Goal: Transaction & Acquisition: Purchase product/service

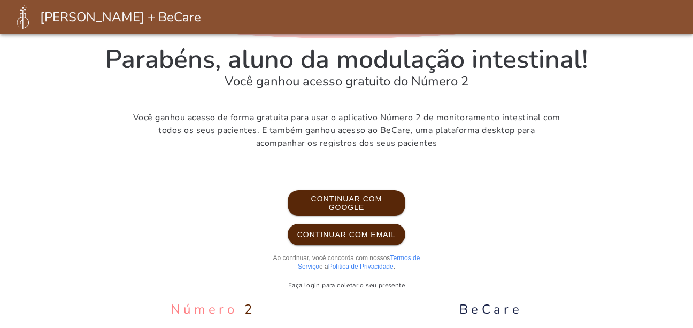
scroll to position [94, 0]
click at [376, 233] on span "Continuar com Email" at bounding box center [346, 234] width 100 height 9
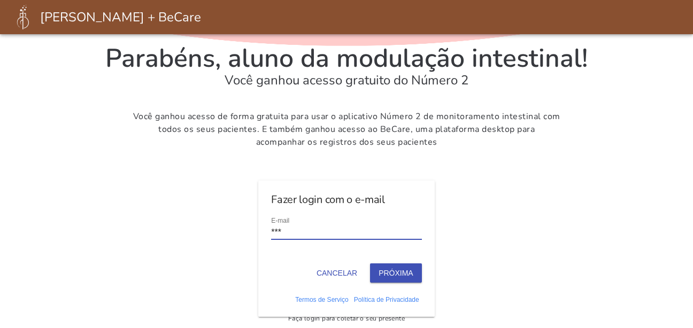
type input "**********"
click at [404, 267] on button "Próxima" at bounding box center [396, 272] width 52 height 19
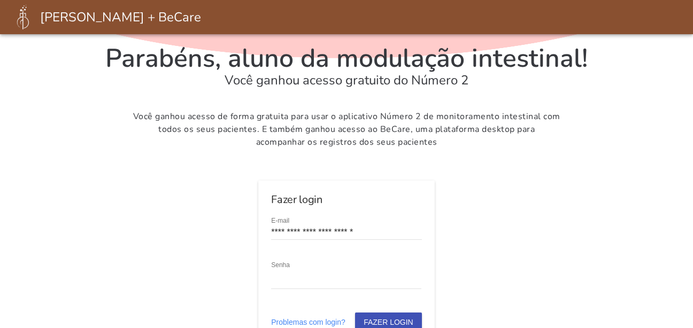
click at [397, 315] on button "Fazer login" at bounding box center [388, 322] width 67 height 19
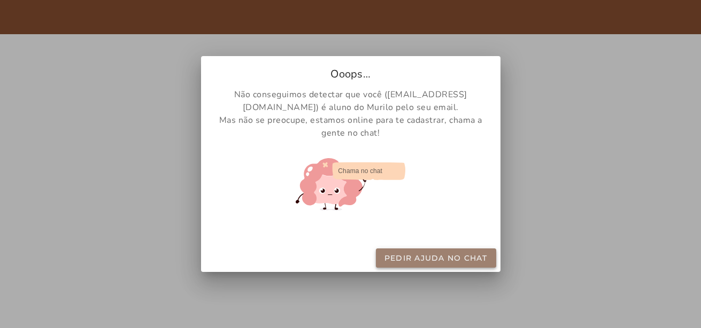
click at [456, 252] on button "Pedir ajuda no chat" at bounding box center [436, 258] width 120 height 19
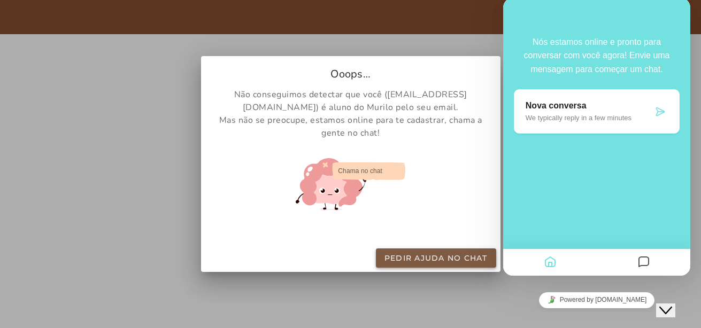
click at [586, 114] on div at bounding box center [350, 164] width 701 height 328
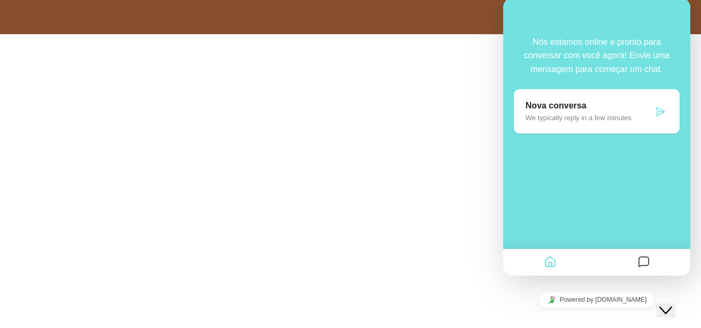
click at [586, 114] on p "We typically reply in a few minutes" at bounding box center [588, 118] width 127 height 8
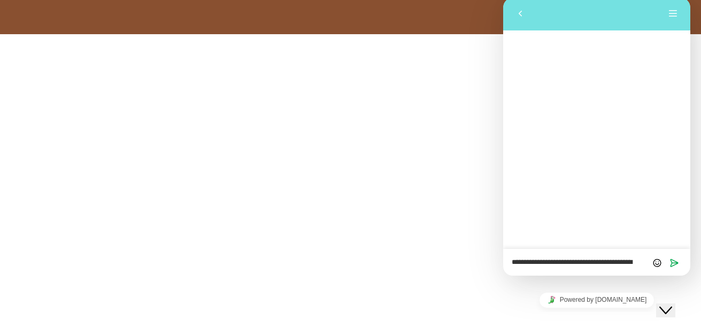
click at [640, 263] on textarea "**********" at bounding box center [596, 263] width 170 height 9
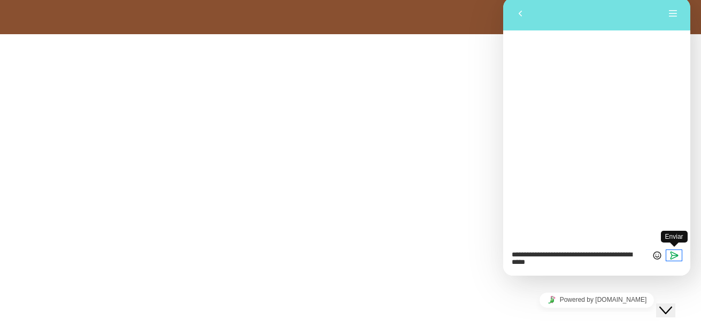
click at [670, 254] on icon "Enviar" at bounding box center [674, 256] width 10 height 10
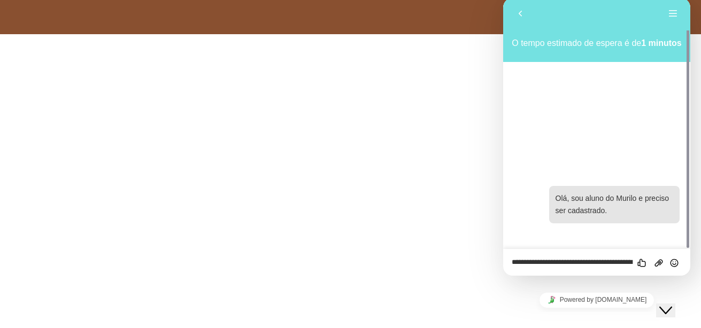
click at [446, 215] on section "Não conseguimos detectar que você ( [EMAIL_ADDRESS][DOMAIN_NAME] ) é aluno do M…" at bounding box center [350, 174] width 701 height 280
click at [520, 10] on button "Voltar" at bounding box center [519, 14] width 17 height 16
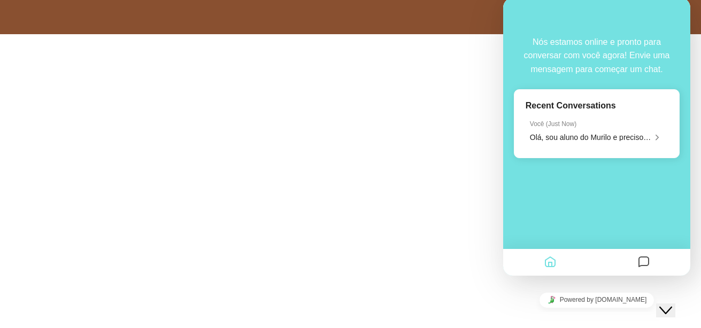
click at [479, 127] on section "Não conseguimos detectar que você ( [EMAIL_ADDRESS][DOMAIN_NAME] ) é aluno do M…" at bounding box center [350, 174] width 701 height 280
click at [662, 304] on div "Close Chat This icon closes the chat window." at bounding box center [665, 310] width 13 height 13
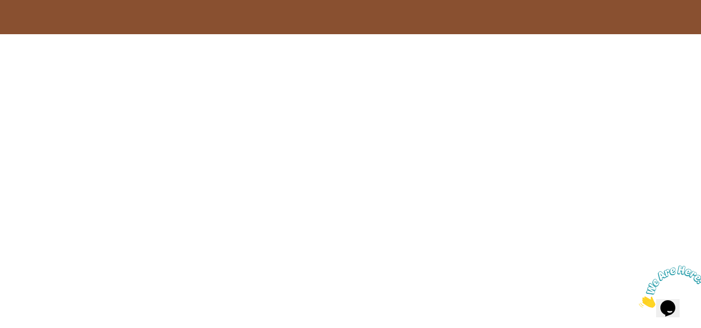
click at [639, 300] on icon "Fechar" at bounding box center [639, 304] width 0 height 9
